Goal: Task Accomplishment & Management: Manage account settings

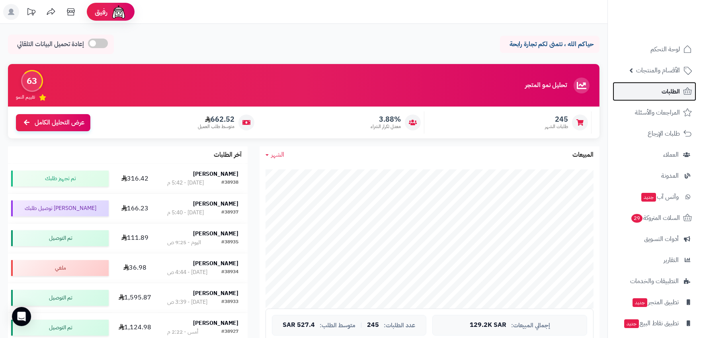
click at [667, 88] on span "الطلبات" at bounding box center [670, 91] width 18 height 11
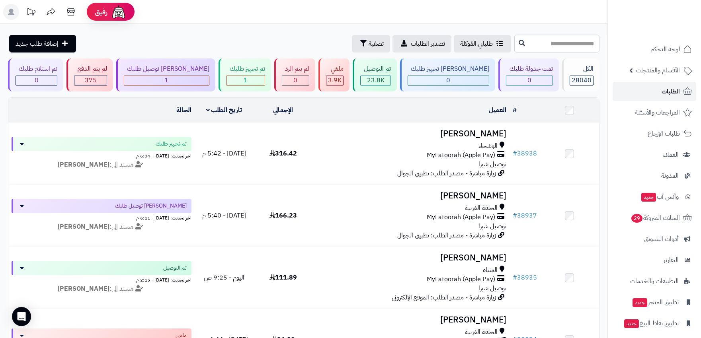
click at [669, 93] on span "الطلبات" at bounding box center [670, 91] width 18 height 11
click at [671, 96] on span "الطلبات" at bounding box center [670, 91] width 18 height 11
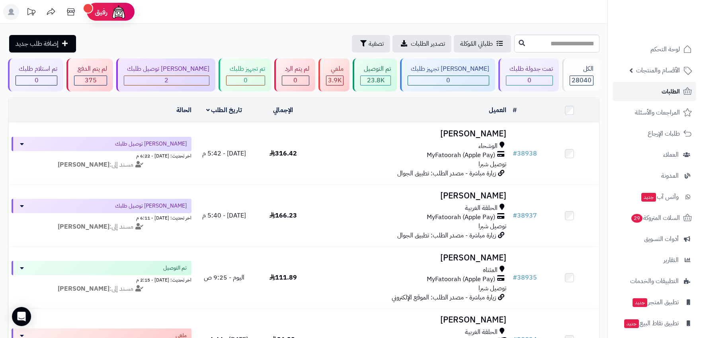
click at [677, 90] on span "الطلبات" at bounding box center [670, 91] width 18 height 11
click at [676, 91] on span "الطلبات" at bounding box center [670, 91] width 18 height 11
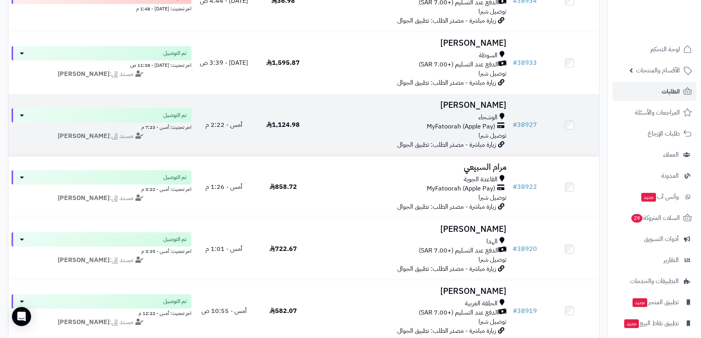
scroll to position [353, 0]
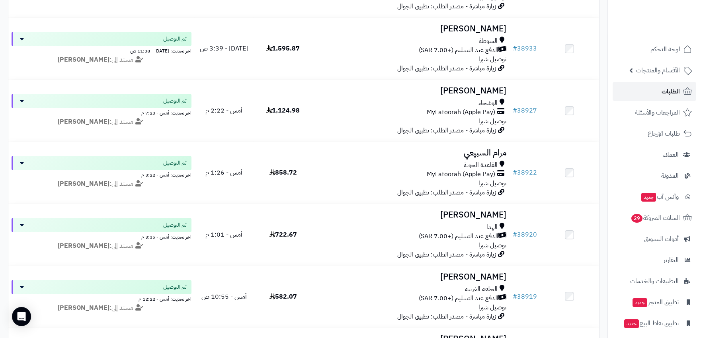
click at [655, 93] on link "الطلبات" at bounding box center [654, 91] width 84 height 19
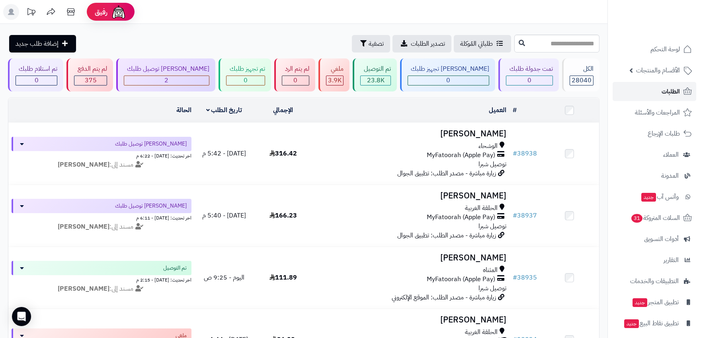
click at [661, 94] on span "الطلبات" at bounding box center [670, 91] width 18 height 11
click at [654, 97] on link "الطلبات" at bounding box center [654, 91] width 84 height 19
click at [639, 96] on link "الطلبات" at bounding box center [654, 91] width 84 height 19
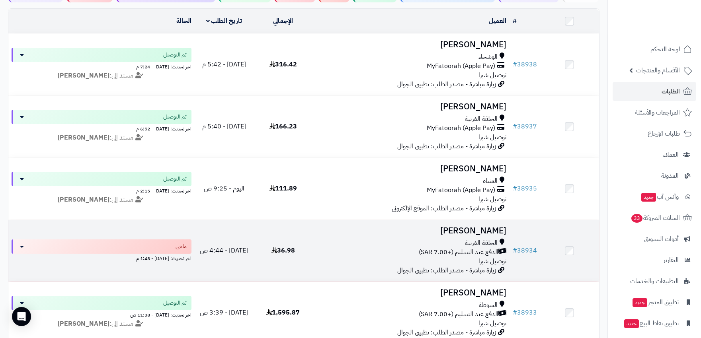
scroll to position [177, 0]
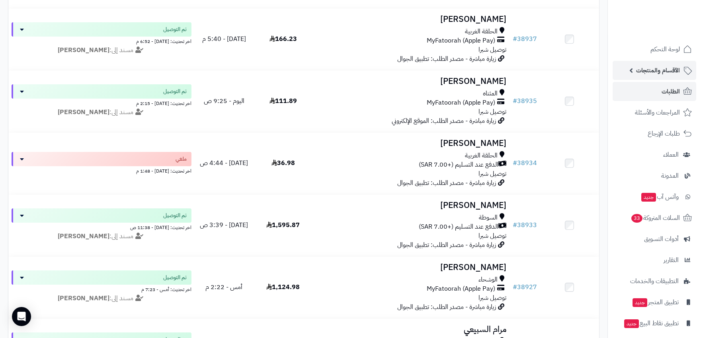
click at [661, 72] on span "الأقسام والمنتجات" at bounding box center [658, 70] width 44 height 11
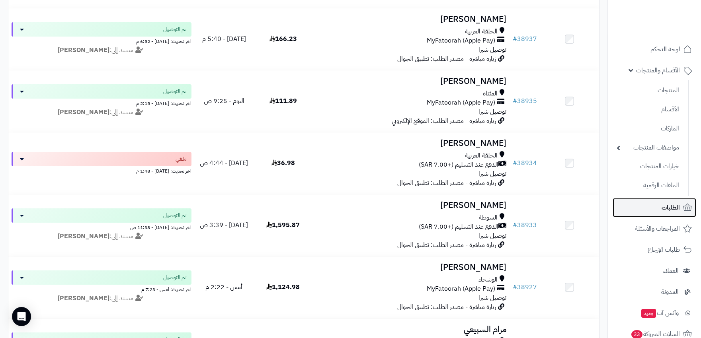
click at [664, 213] on link "الطلبات" at bounding box center [654, 207] width 84 height 19
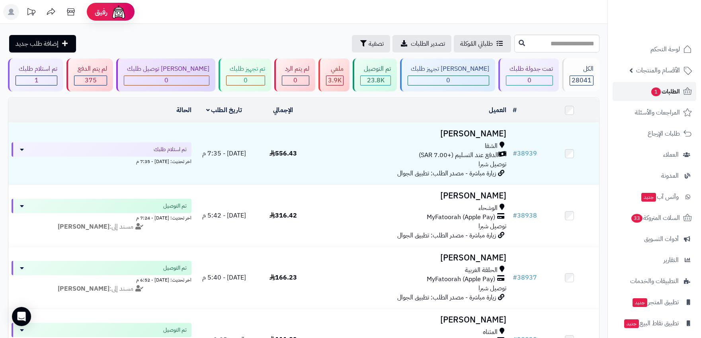
click at [670, 94] on span "الطلبات 1" at bounding box center [664, 91] width 29 height 11
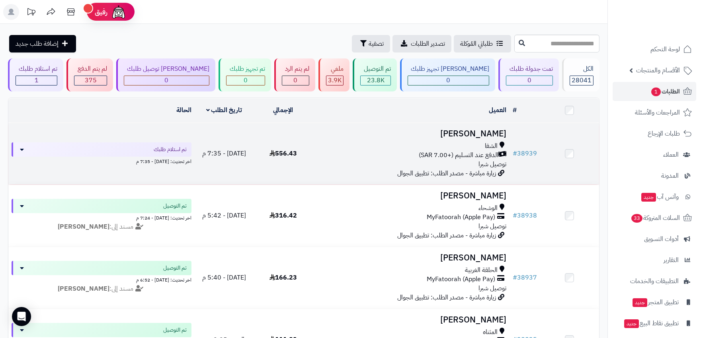
click at [339, 158] on div "الدفع عند التسليم (+7.00 SAR)" at bounding box center [410, 155] width 190 height 9
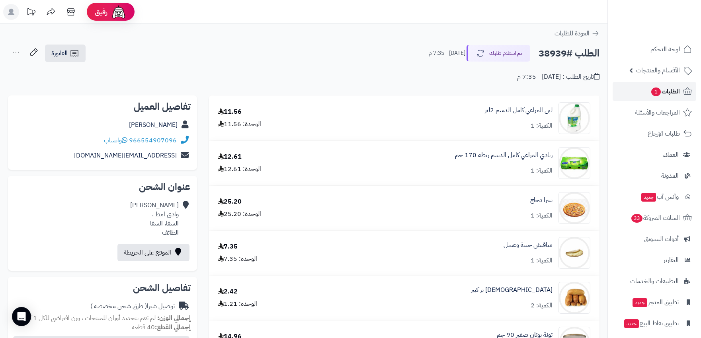
click at [658, 94] on span "1" at bounding box center [656, 92] width 10 height 9
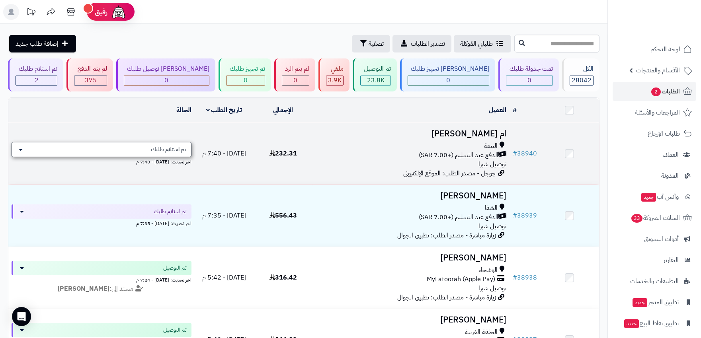
click at [20, 148] on icon at bounding box center [21, 149] width 4 height 6
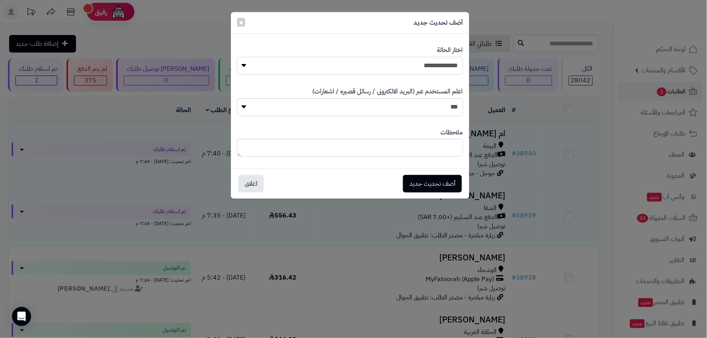
click at [372, 66] on select "**********" at bounding box center [350, 66] width 226 height 18
select select "*"
click at [237, 57] on select "**********" at bounding box center [350, 66] width 226 height 18
click at [410, 108] on select "*** **" at bounding box center [350, 107] width 226 height 18
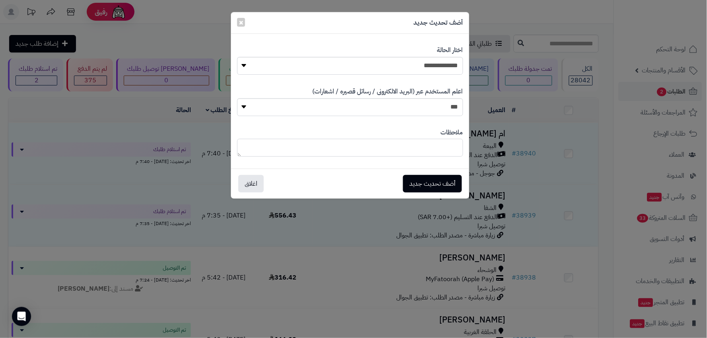
click at [431, 149] on textarea at bounding box center [350, 148] width 226 height 18
click at [240, 154] on textarea "********" at bounding box center [350, 148] width 226 height 18
click at [373, 152] on textarea "********" at bounding box center [350, 148] width 226 height 18
type textarea "********"
click at [422, 187] on button "أضف تحديث جديد" at bounding box center [432, 184] width 59 height 18
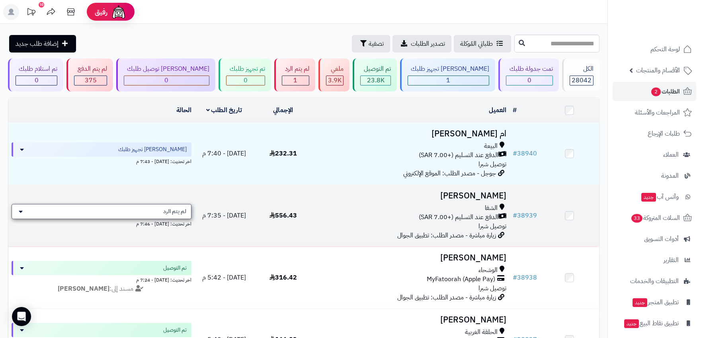
click at [20, 211] on icon at bounding box center [21, 211] width 4 height 6
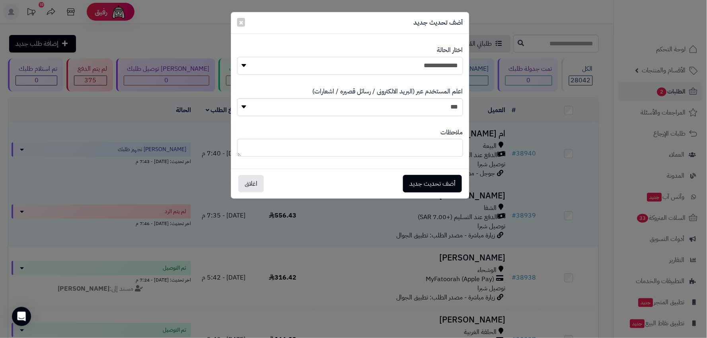
click at [438, 62] on select "**********" at bounding box center [350, 66] width 226 height 18
select select "*"
click at [237, 57] on select "**********" at bounding box center [350, 66] width 226 height 18
click at [426, 141] on textarea at bounding box center [350, 148] width 226 height 18
type textarea "****"
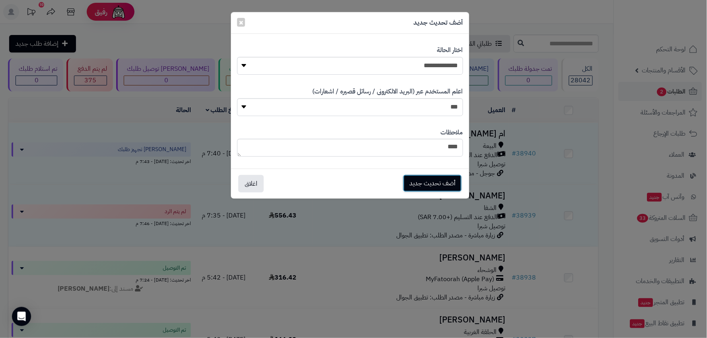
click at [423, 186] on button "أضف تحديث جديد" at bounding box center [432, 184] width 59 height 18
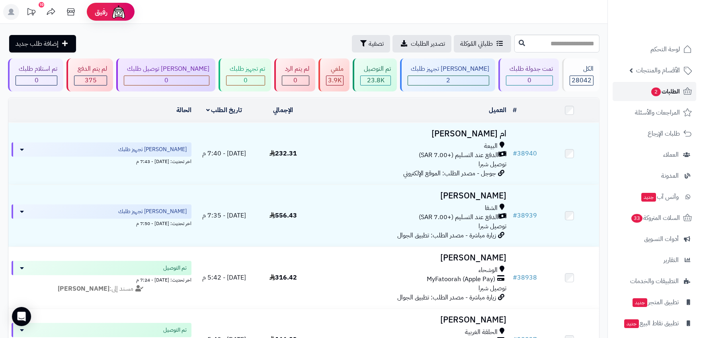
click at [671, 92] on span "الطلبات 2" at bounding box center [664, 91] width 29 height 11
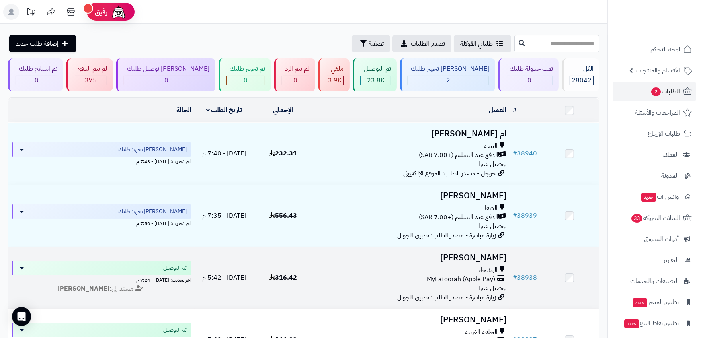
click at [331, 283] on div "الوشحاء MyFatoorah (Apple Pay) توصيل شبرا" at bounding box center [410, 279] width 190 height 27
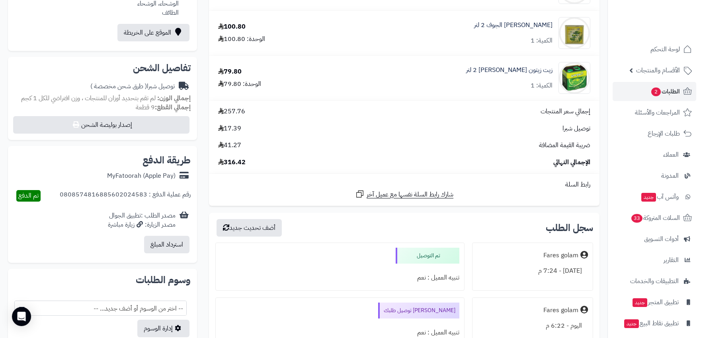
scroll to position [309, 0]
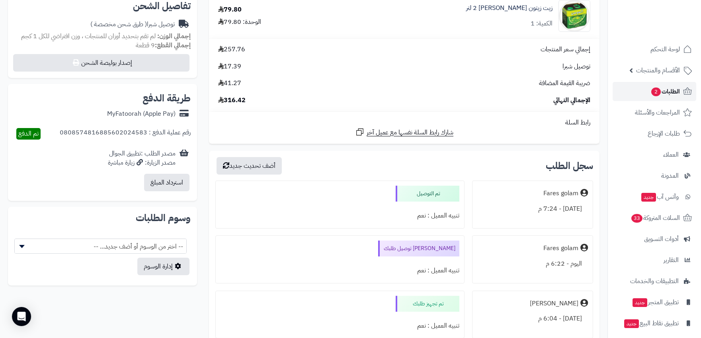
click at [673, 90] on span "الطلبات 2" at bounding box center [664, 91] width 29 height 11
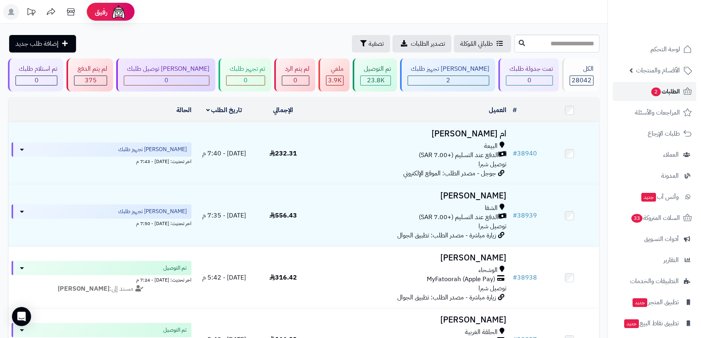
click at [670, 96] on span "الطلبات 2" at bounding box center [664, 91] width 29 height 11
click at [674, 88] on span "الطلبات 2" at bounding box center [664, 91] width 29 height 11
click at [643, 91] on link "الطلبات 2" at bounding box center [654, 91] width 84 height 19
click at [648, 92] on link "الطلبات 2" at bounding box center [654, 91] width 84 height 19
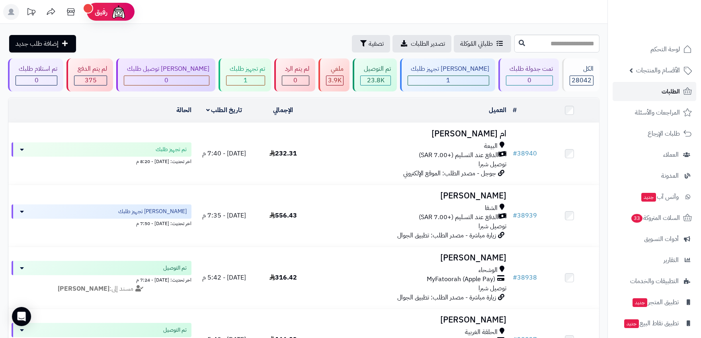
click at [669, 86] on span "الطلبات" at bounding box center [670, 91] width 18 height 11
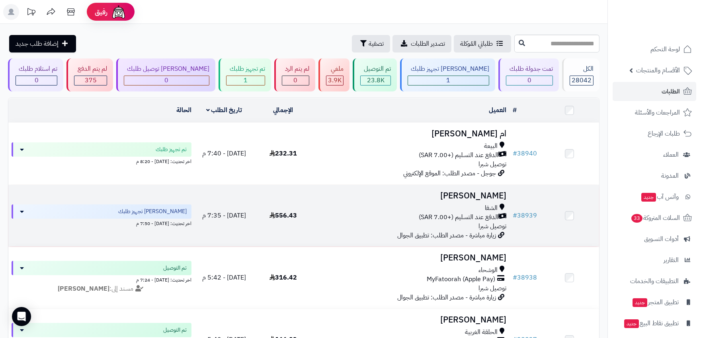
click at [366, 213] on div "الدفع عند التسليم (+7.00 SAR)" at bounding box center [410, 217] width 190 height 9
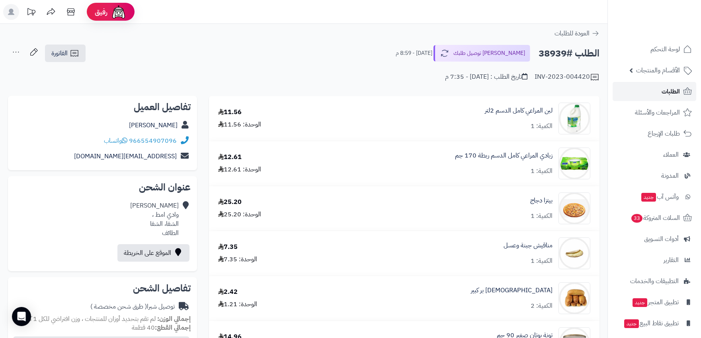
click at [653, 96] on link "الطلبات" at bounding box center [654, 91] width 84 height 19
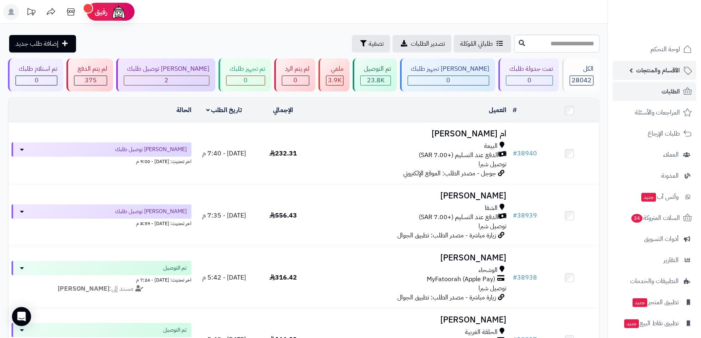
click at [676, 74] on span "الأقسام والمنتجات" at bounding box center [658, 70] width 44 height 11
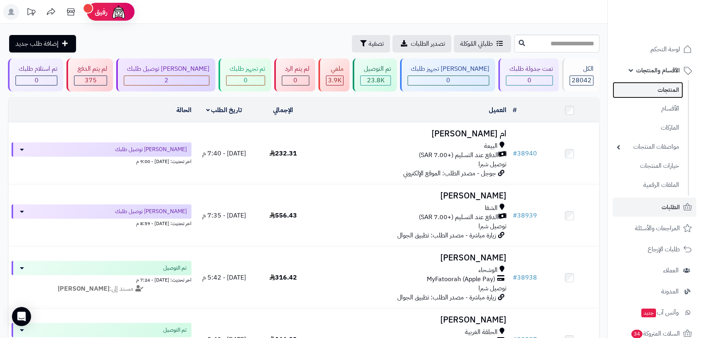
click at [666, 92] on link "المنتجات" at bounding box center [647, 90] width 70 height 16
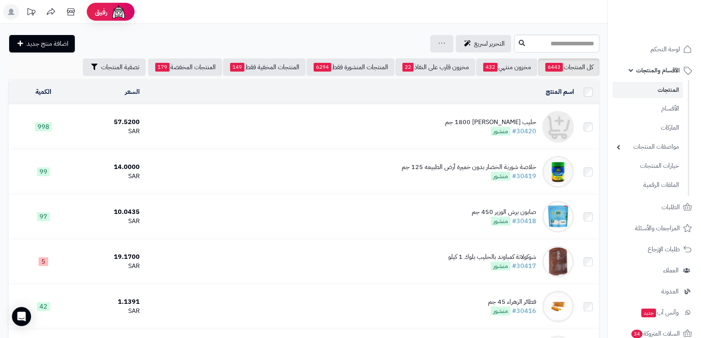
click at [527, 121] on div "حليب [PERSON_NAME] 1800 جم" at bounding box center [490, 122] width 91 height 9
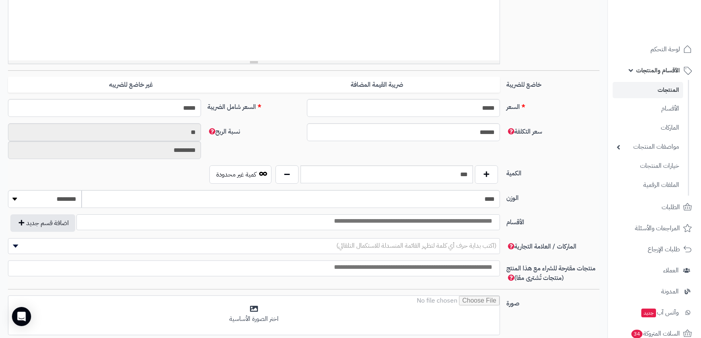
scroll to position [284, 0]
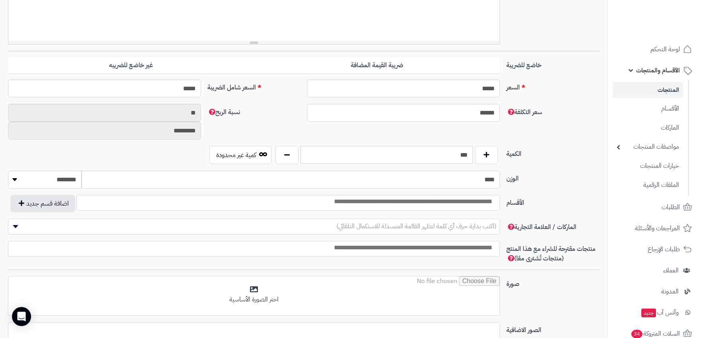
click at [468, 200] on input "search" at bounding box center [402, 201] width 190 height 9
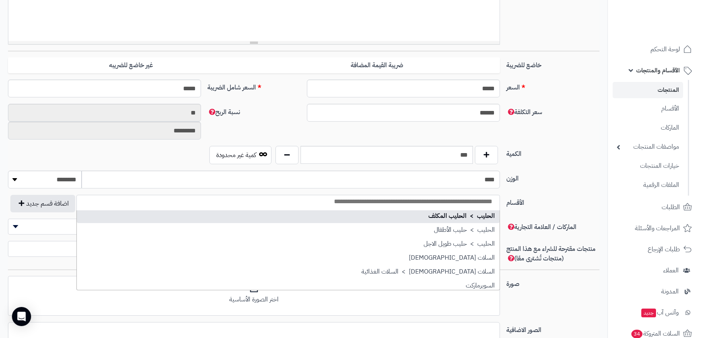
scroll to position [442, 0]
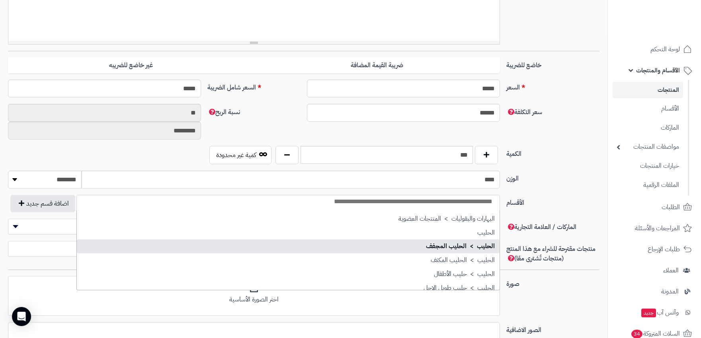
select select "***"
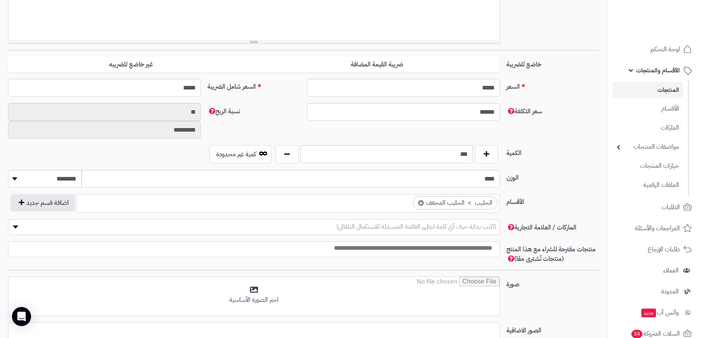
scroll to position [284, 0]
click at [408, 149] on input "***" at bounding box center [386, 155] width 172 height 18
type input "*"
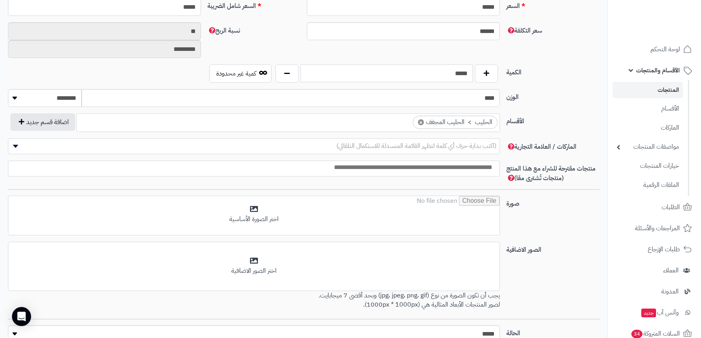
scroll to position [373, 0]
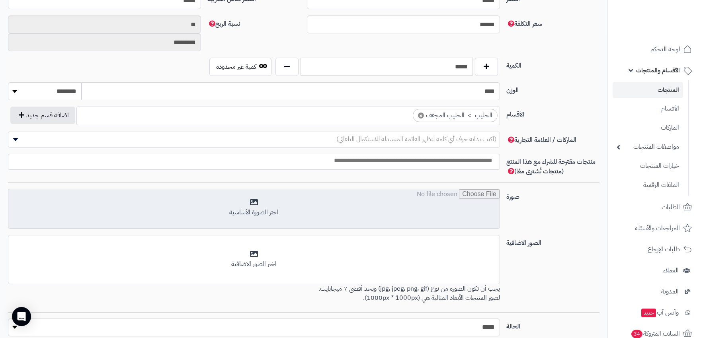
type input "*****"
click at [284, 204] on input "file" at bounding box center [253, 209] width 491 height 40
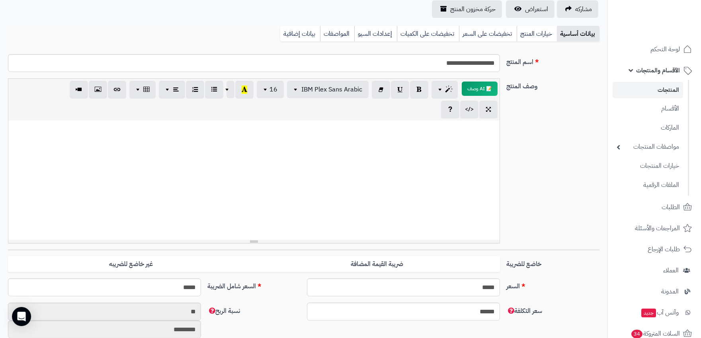
scroll to position [64, 0]
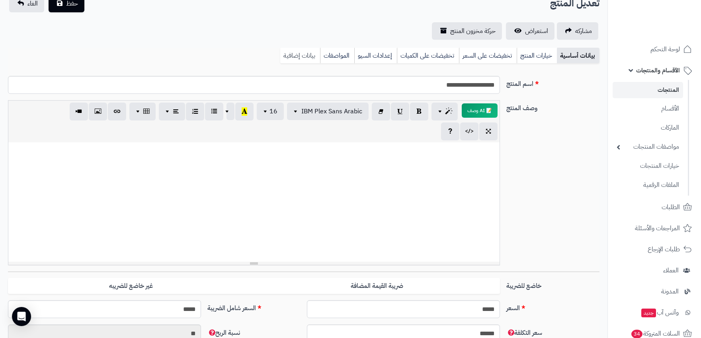
click at [288, 56] on link "بيانات إضافية" at bounding box center [300, 56] width 40 height 16
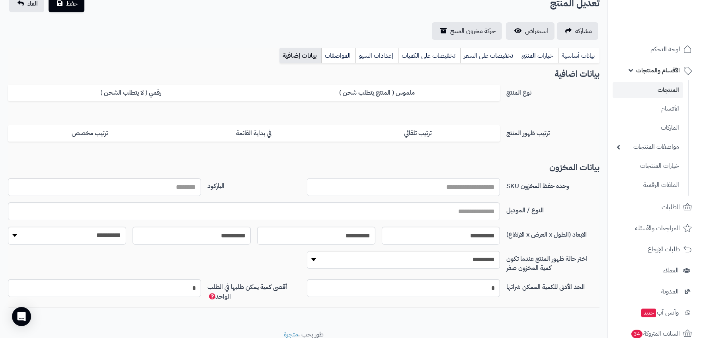
click at [488, 190] on input "وحده حفظ المخزون SKU" at bounding box center [403, 187] width 193 height 18
type input "*******"
click at [574, 54] on link "بيانات أساسية" at bounding box center [578, 56] width 41 height 16
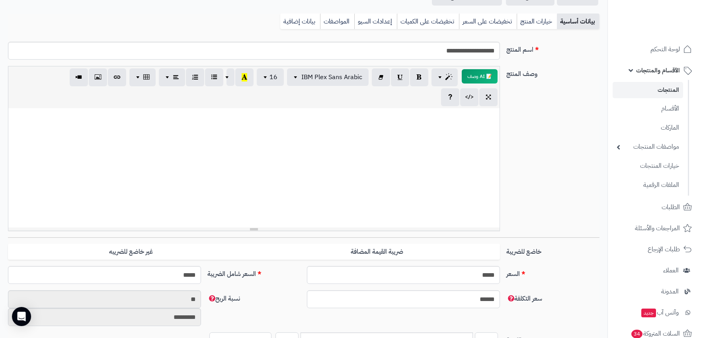
scroll to position [0, 0]
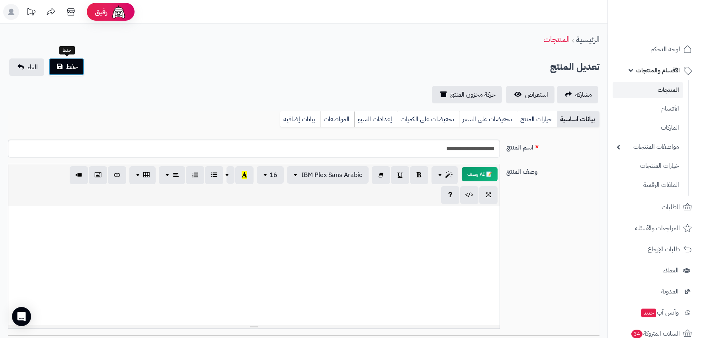
click at [66, 68] on span "حفظ" at bounding box center [72, 67] width 12 height 10
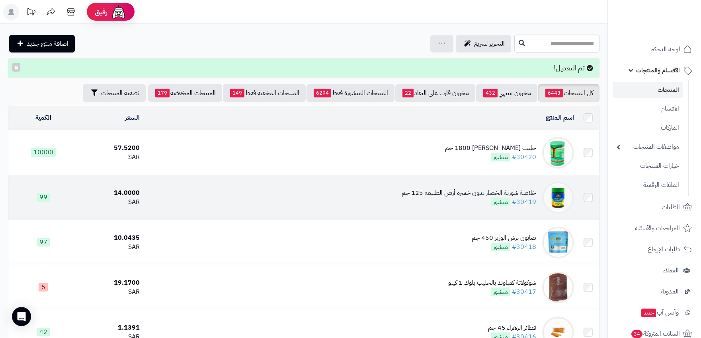
click at [524, 190] on div "خلاصة شوربة الخضار بدون خميرة أرض الطبيعه 125 جم" at bounding box center [468, 193] width 134 height 9
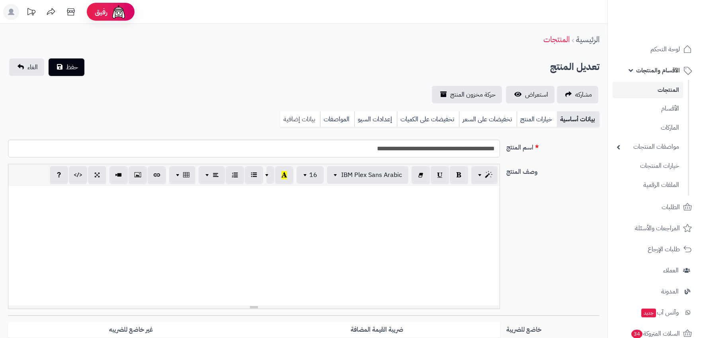
scroll to position [320, 0]
click at [304, 119] on link "بيانات إضافية" at bounding box center [300, 119] width 40 height 16
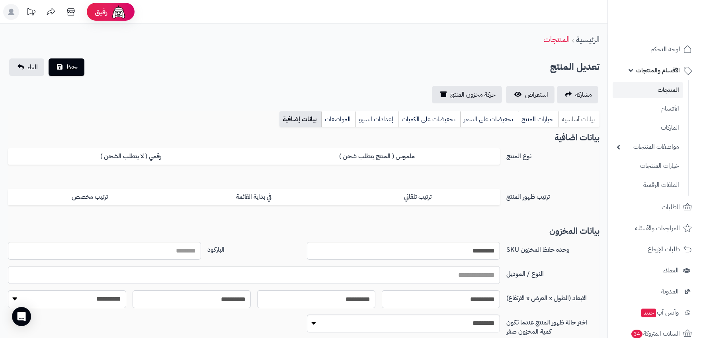
click at [576, 117] on link "بيانات أساسية" at bounding box center [578, 119] width 41 height 16
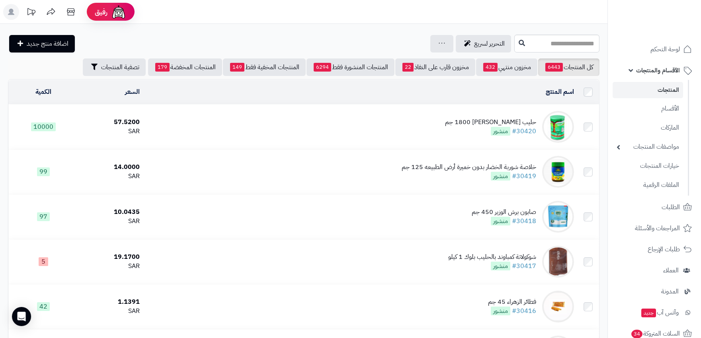
click at [520, 118] on div "حليب بامجلي 1800 جم" at bounding box center [490, 122] width 91 height 9
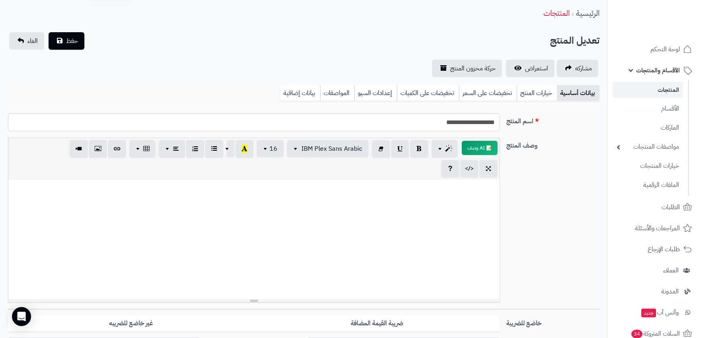
scroll to position [19, 0]
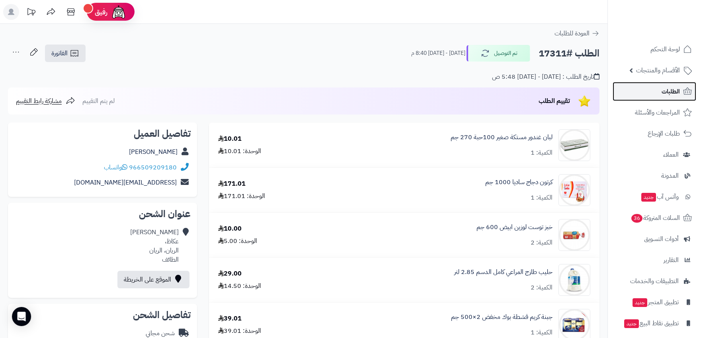
click at [654, 99] on link "الطلبات" at bounding box center [654, 91] width 84 height 19
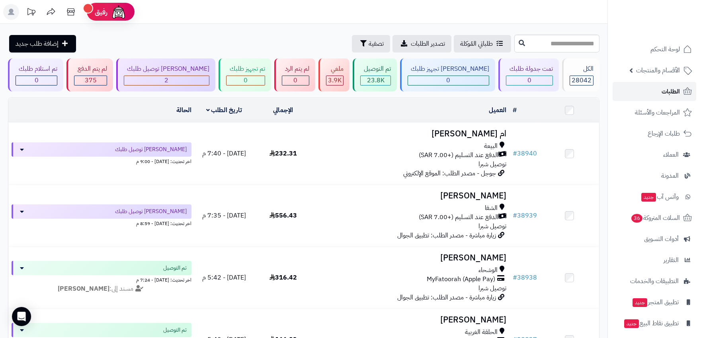
click at [664, 92] on span "الطلبات" at bounding box center [670, 91] width 18 height 11
